Goal: Check status: Check status

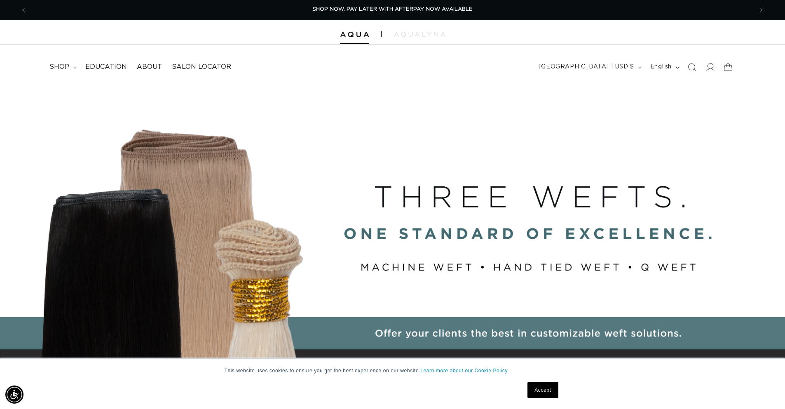
click at [707, 67] on icon at bounding box center [709, 67] width 9 height 9
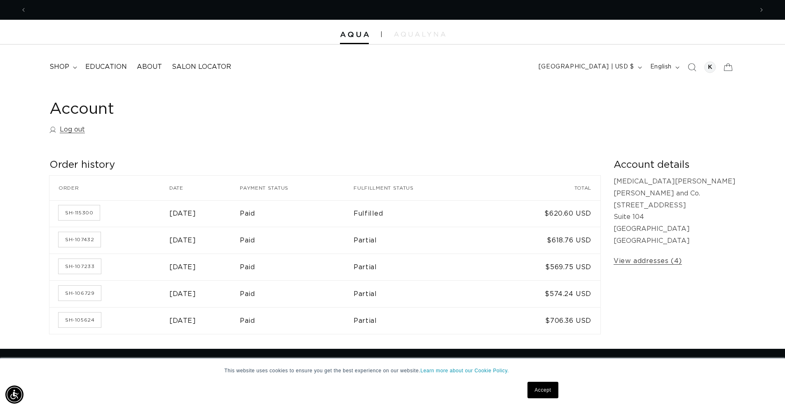
scroll to position [0, 726]
click at [89, 242] on link "SH-107432" at bounding box center [79, 239] width 42 height 15
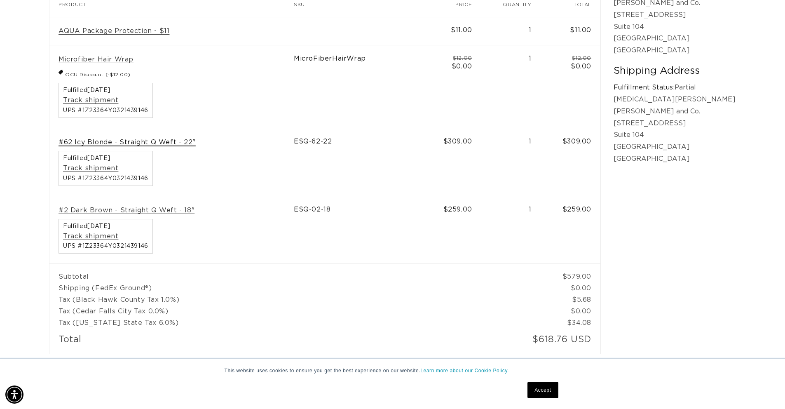
scroll to position [0, 1452]
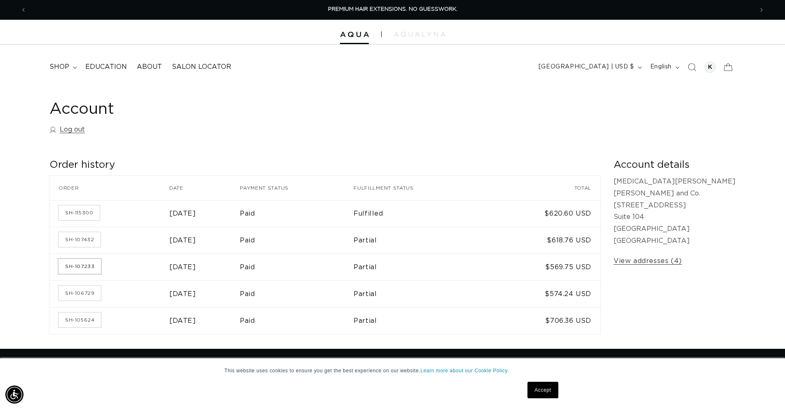
click at [80, 266] on link "SH-107233" at bounding box center [79, 266] width 42 height 15
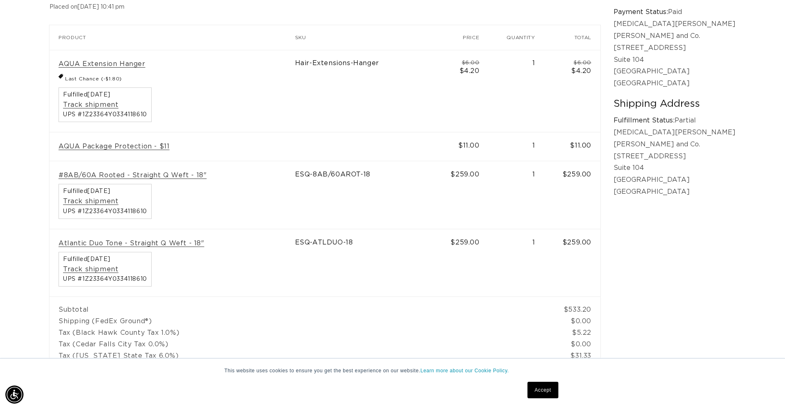
scroll to position [0, 1452]
click at [179, 176] on link "#8AB/60A Rooted - Straight Q Weft - 18"" at bounding box center [132, 175] width 148 height 9
click at [154, 174] on link "#8AB/60A Rooted - Straight Q Weft - 18"" at bounding box center [132, 175] width 148 height 9
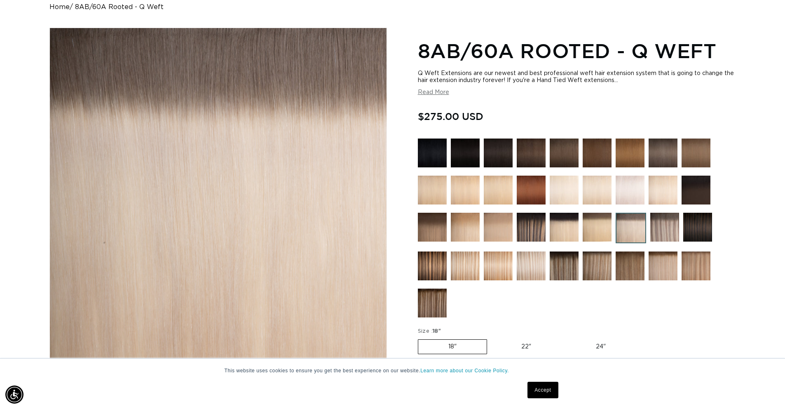
scroll to position [0, 726]
click at [662, 223] on img at bounding box center [664, 227] width 29 height 29
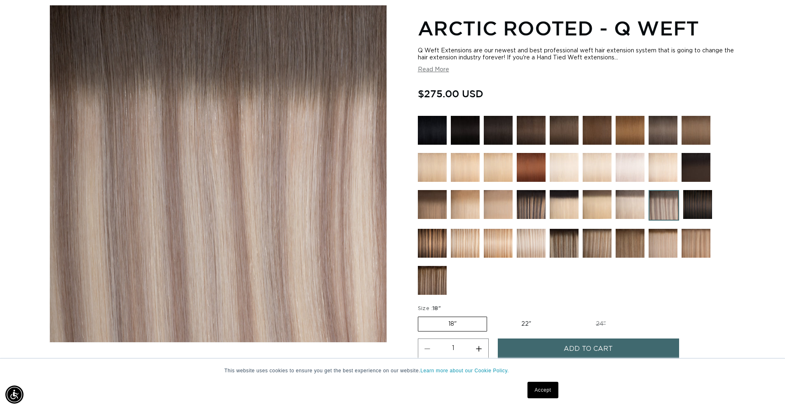
scroll to position [0, 1452]
click at [641, 207] on img at bounding box center [629, 204] width 29 height 29
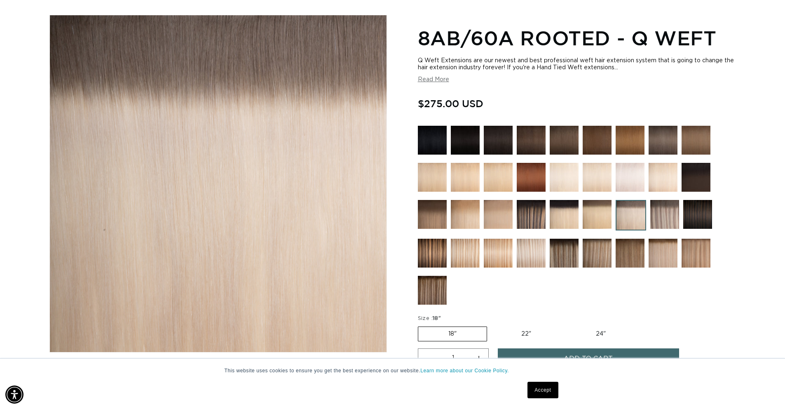
scroll to position [0, 726]
click at [666, 217] on img at bounding box center [664, 214] width 29 height 29
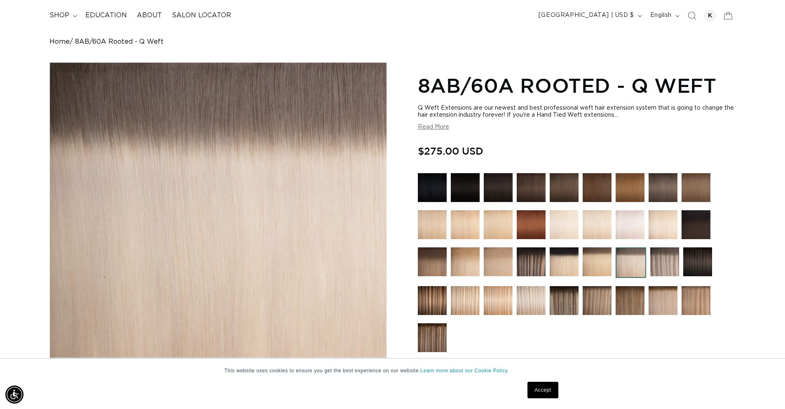
scroll to position [53, 0]
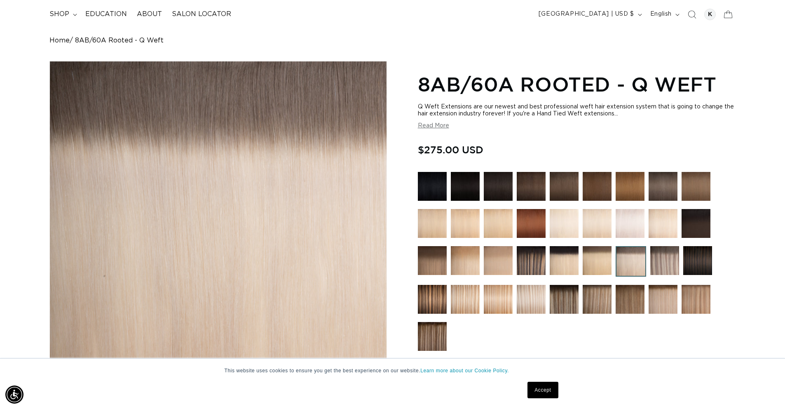
click at [596, 258] on img at bounding box center [596, 260] width 29 height 29
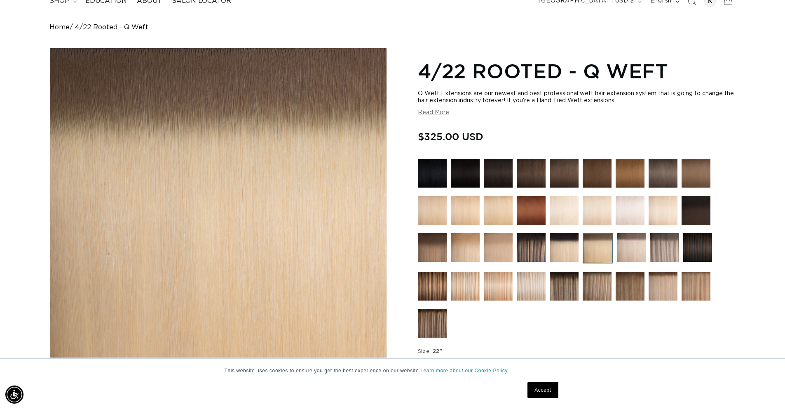
scroll to position [0, 726]
click at [668, 296] on img at bounding box center [662, 285] width 29 height 29
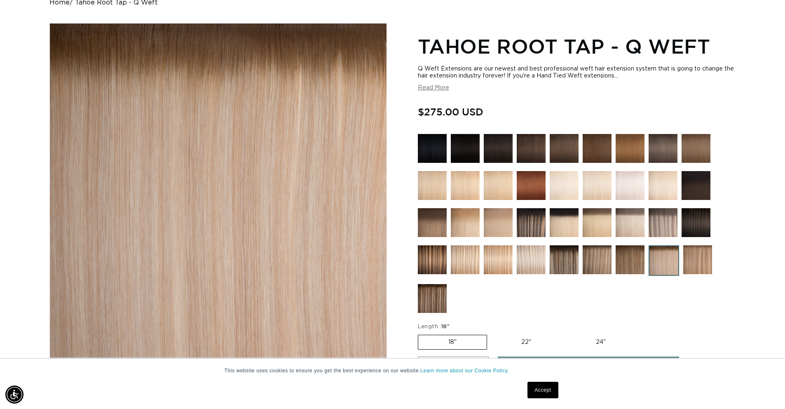
scroll to position [0, 726]
click at [603, 260] on img at bounding box center [596, 259] width 29 height 29
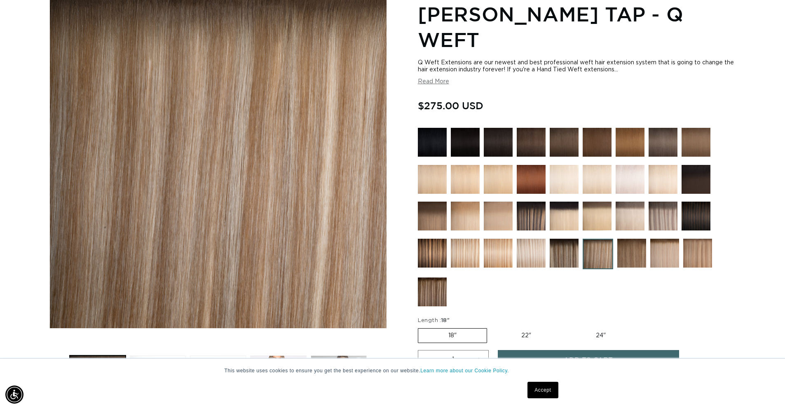
scroll to position [0, 1452]
click at [569, 255] on img at bounding box center [563, 252] width 29 height 29
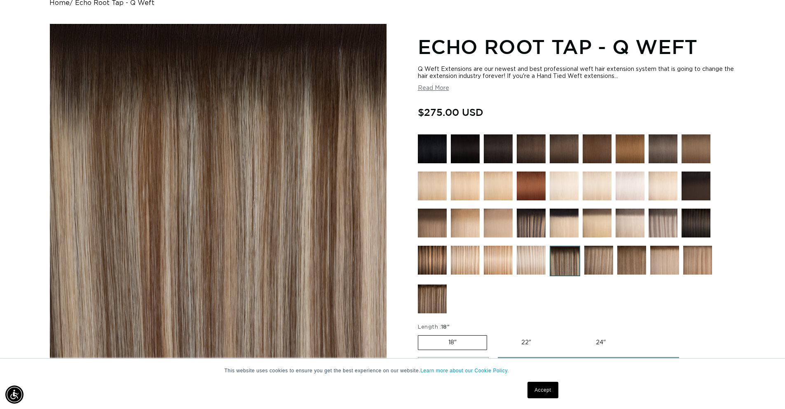
scroll to position [0, 726]
click at [426, 307] on img at bounding box center [432, 298] width 29 height 29
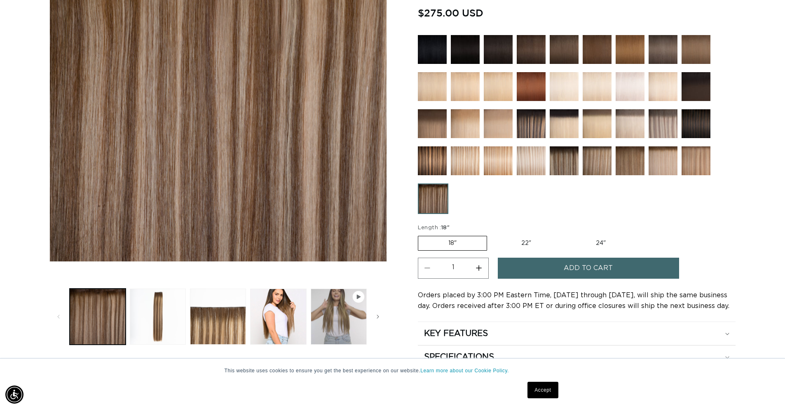
scroll to position [0, 726]
click at [599, 167] on img at bounding box center [596, 160] width 29 height 29
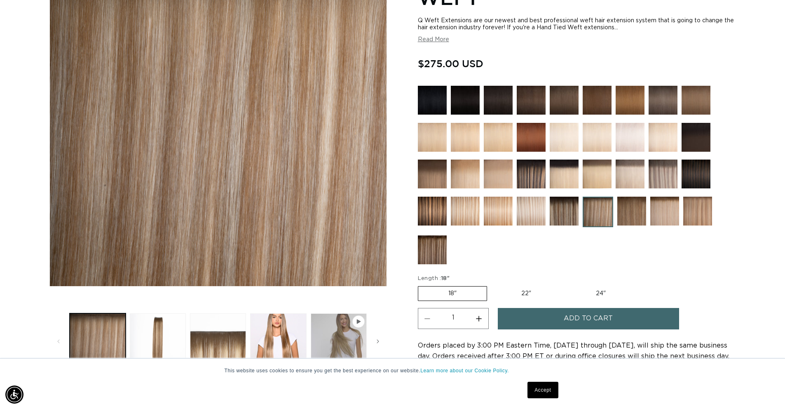
scroll to position [0, 726]
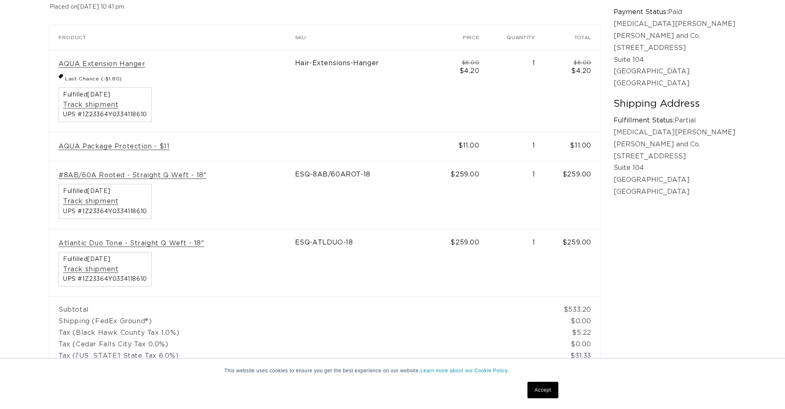
scroll to position [167, 0]
click at [178, 245] on link "Atlantic Duo Tone - Straight Q Weft - 18"" at bounding box center [131, 243] width 146 height 9
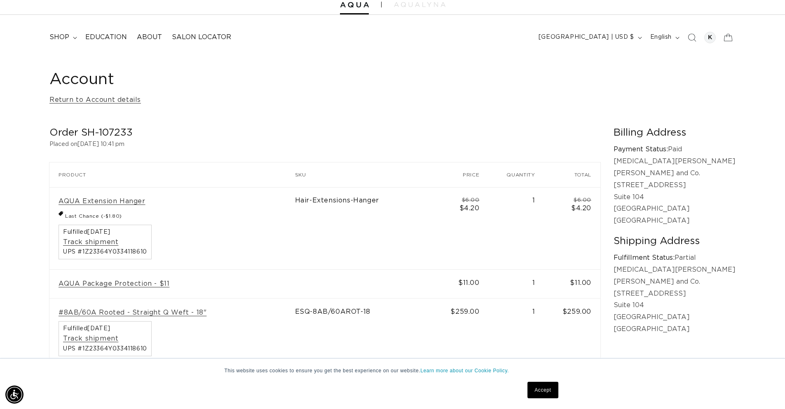
scroll to position [0, 0]
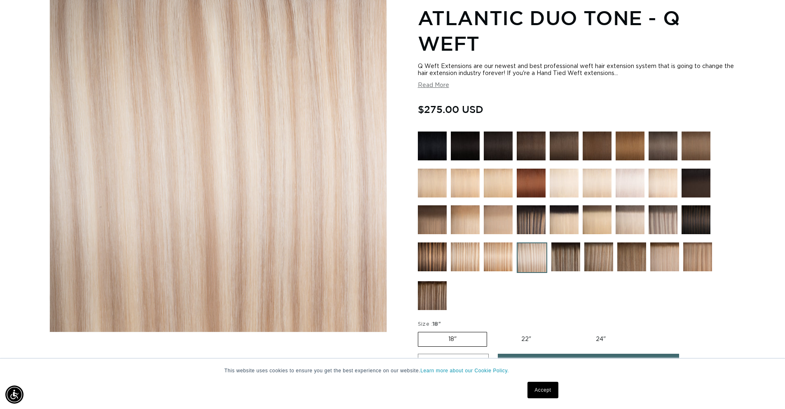
scroll to position [0, 1452]
click at [627, 220] on img at bounding box center [629, 219] width 29 height 29
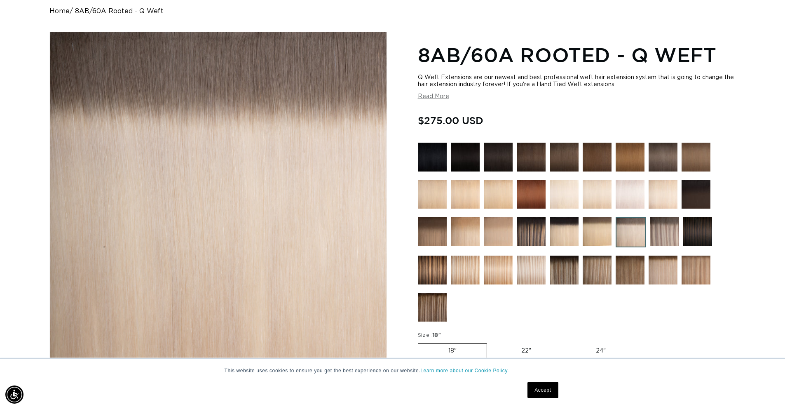
scroll to position [0, 1452]
click at [674, 238] on img at bounding box center [664, 231] width 29 height 29
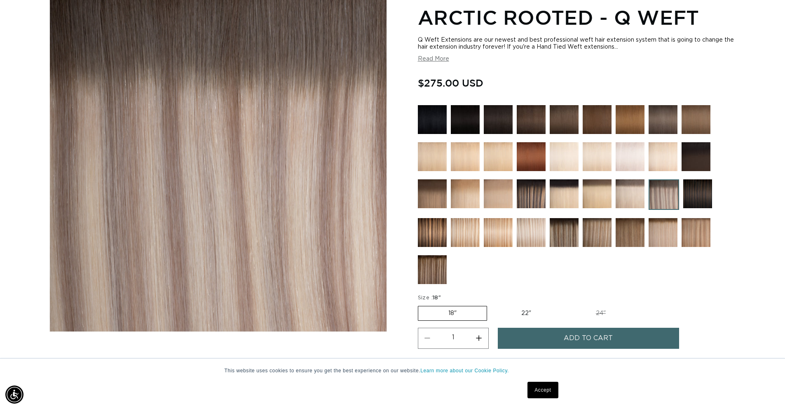
click at [537, 237] on img at bounding box center [530, 232] width 29 height 29
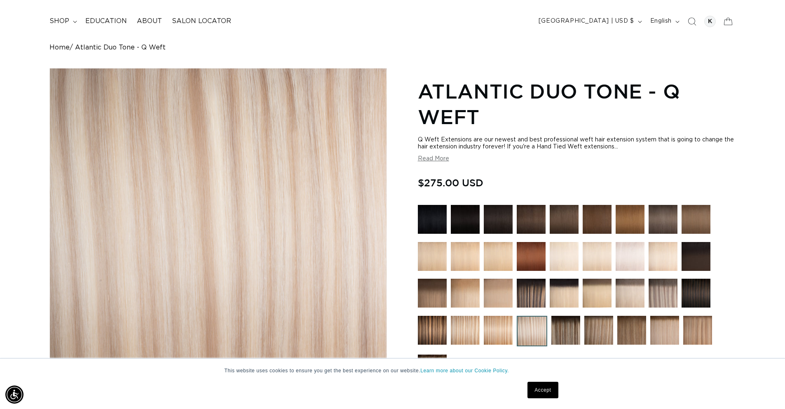
scroll to position [7, 0]
